Goal: Information Seeking & Learning: Learn about a topic

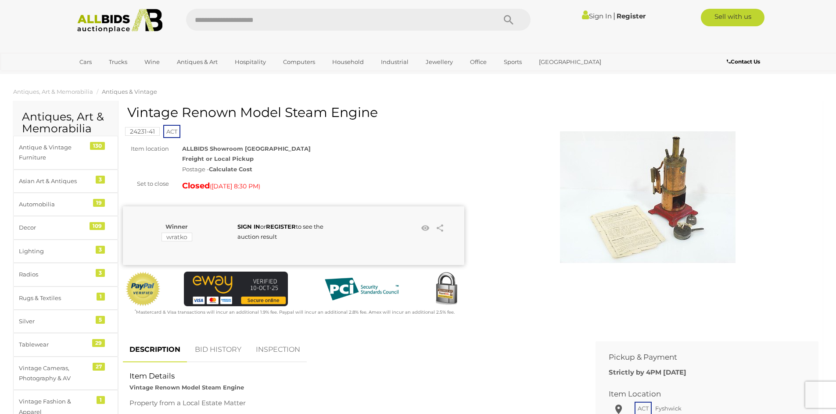
click at [666, 211] on img at bounding box center [647, 197] width 175 height 175
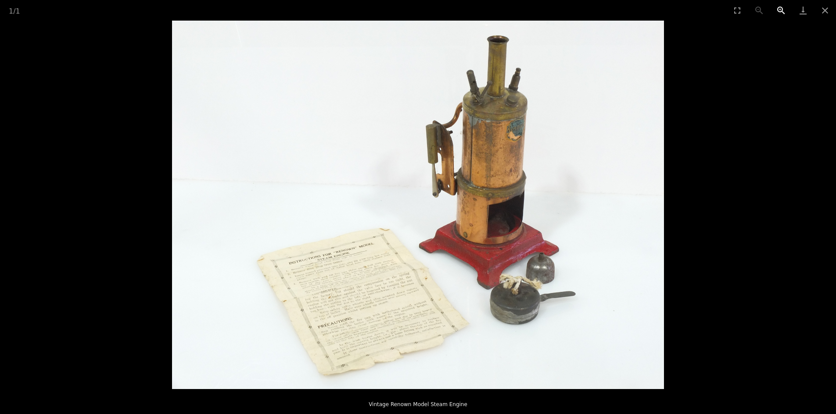
click at [778, 9] on button "Zoom in" at bounding box center [781, 10] width 22 height 21
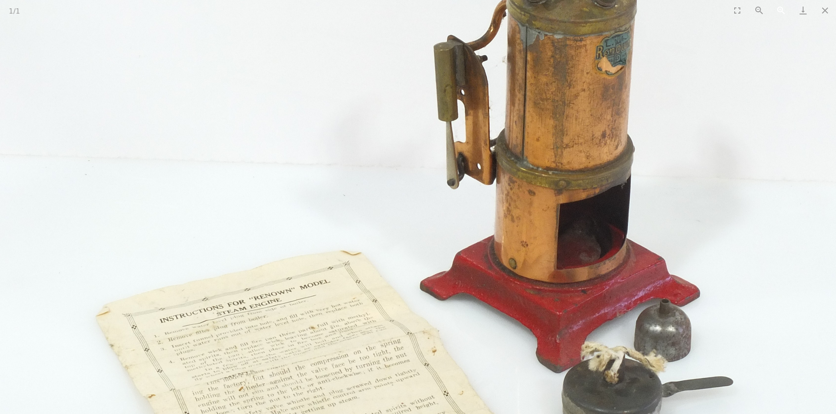
click at [778, 9] on button "Zoom in" at bounding box center [781, 10] width 22 height 21
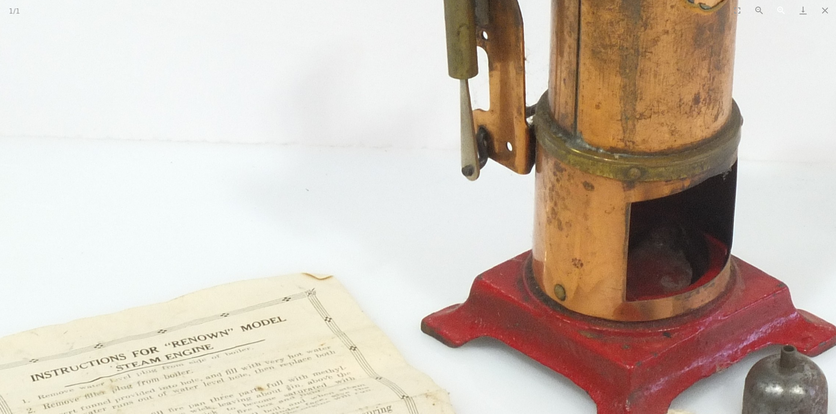
click at [778, 9] on button "Zoom in" at bounding box center [781, 10] width 22 height 21
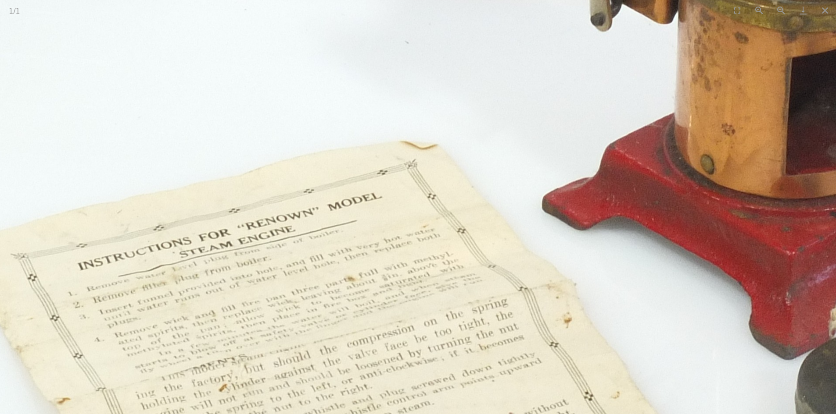
drag, startPoint x: 151, startPoint y: 275, endPoint x: 274, endPoint y: 125, distance: 193.9
click at [274, 125] on img at bounding box center [538, 58] width 1755 height 1316
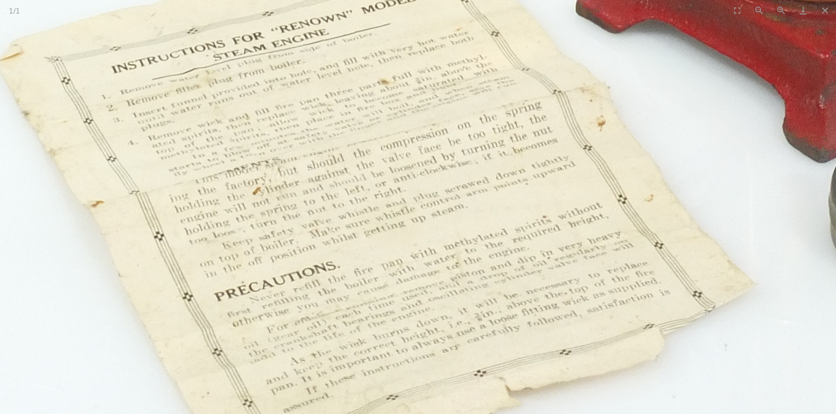
drag, startPoint x: 263, startPoint y: 329, endPoint x: 220, endPoint y: 286, distance: 60.8
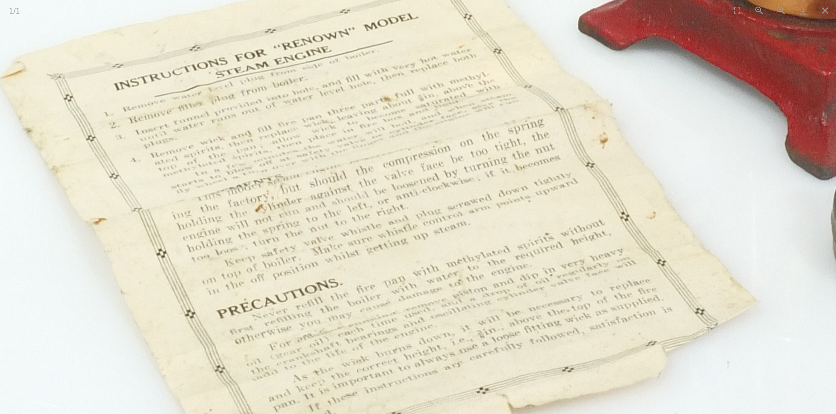
drag, startPoint x: 202, startPoint y: 339, endPoint x: 220, endPoint y: 379, distance: 44.0
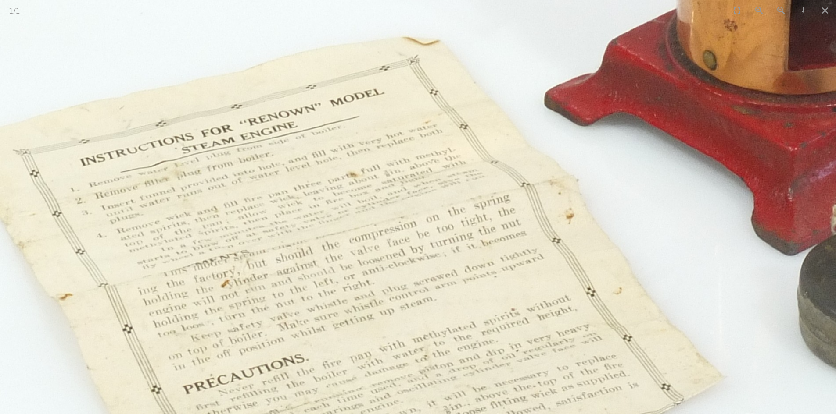
drag, startPoint x: 311, startPoint y: 240, endPoint x: 278, endPoint y: 312, distance: 78.9
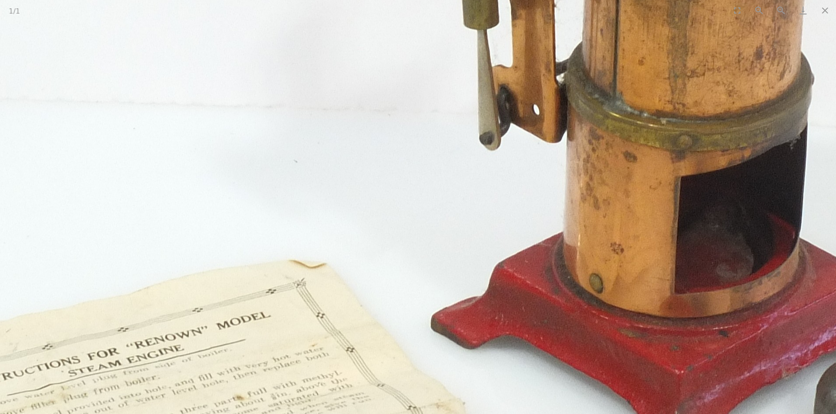
drag, startPoint x: 679, startPoint y: 205, endPoint x: 645, endPoint y: 328, distance: 127.5
click at [645, 328] on img at bounding box center [427, 176] width 1755 height 1316
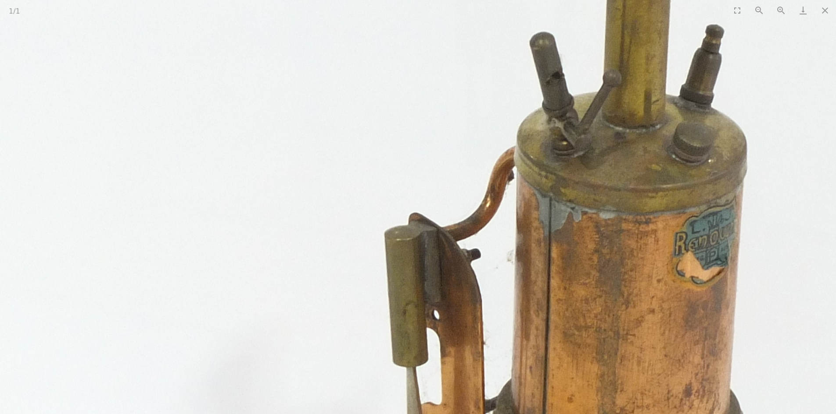
drag, startPoint x: 660, startPoint y: 285, endPoint x: 662, endPoint y: 141, distance: 143.9
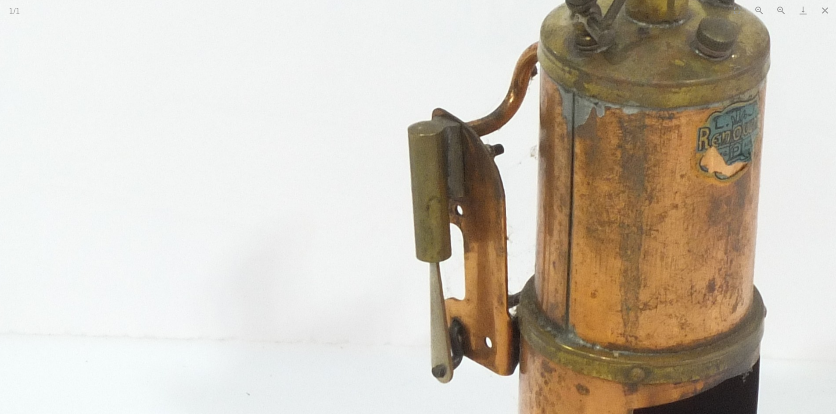
drag, startPoint x: 654, startPoint y: 283, endPoint x: 675, endPoint y: 125, distance: 159.2
click at [679, 133] on img at bounding box center [379, 410] width 1755 height 1316
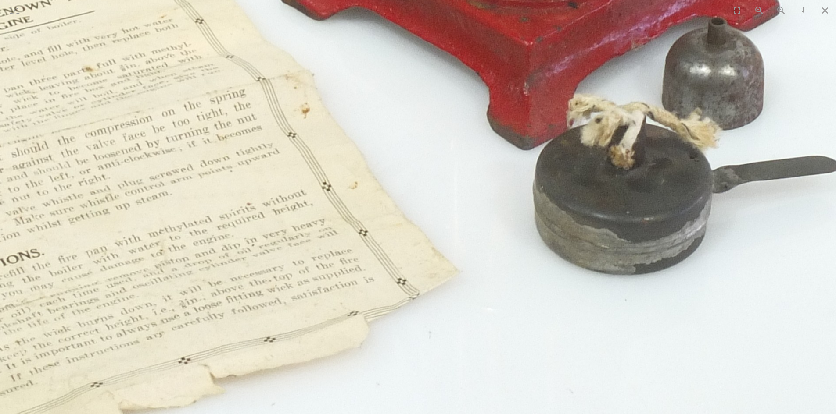
drag, startPoint x: 666, startPoint y: 125, endPoint x: 537, endPoint y: 100, distance: 131.4
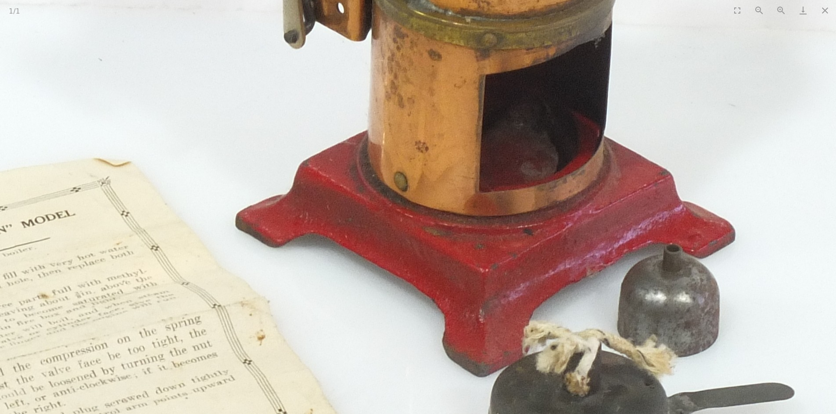
drag, startPoint x: 486, startPoint y: 78, endPoint x: 512, endPoint y: 307, distance: 231.3
click at [512, 307] on img at bounding box center [232, 75] width 1755 height 1316
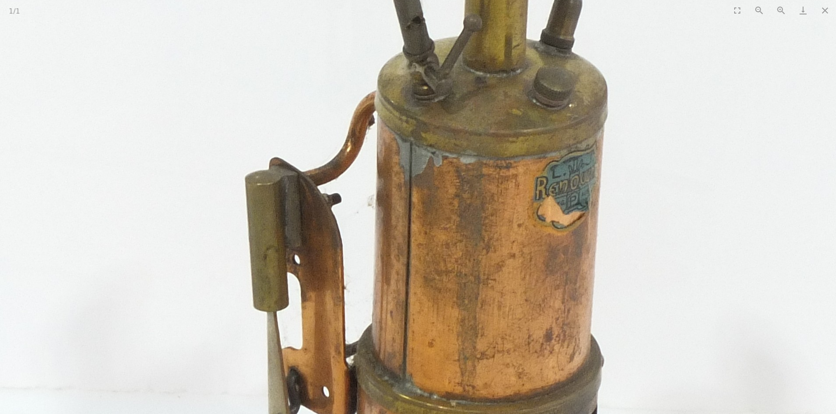
drag, startPoint x: 485, startPoint y: 163, endPoint x: 472, endPoint y: 337, distance: 175.1
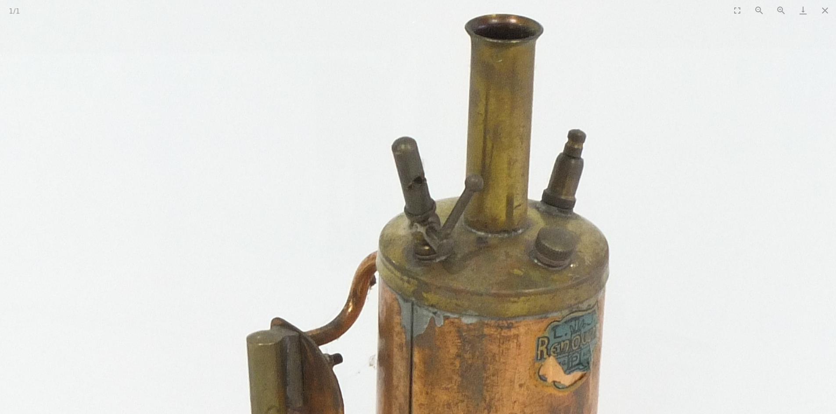
drag, startPoint x: 485, startPoint y: 237, endPoint x: 460, endPoint y: 73, distance: 165.4
